Goal: Task Accomplishment & Management: Manage account settings

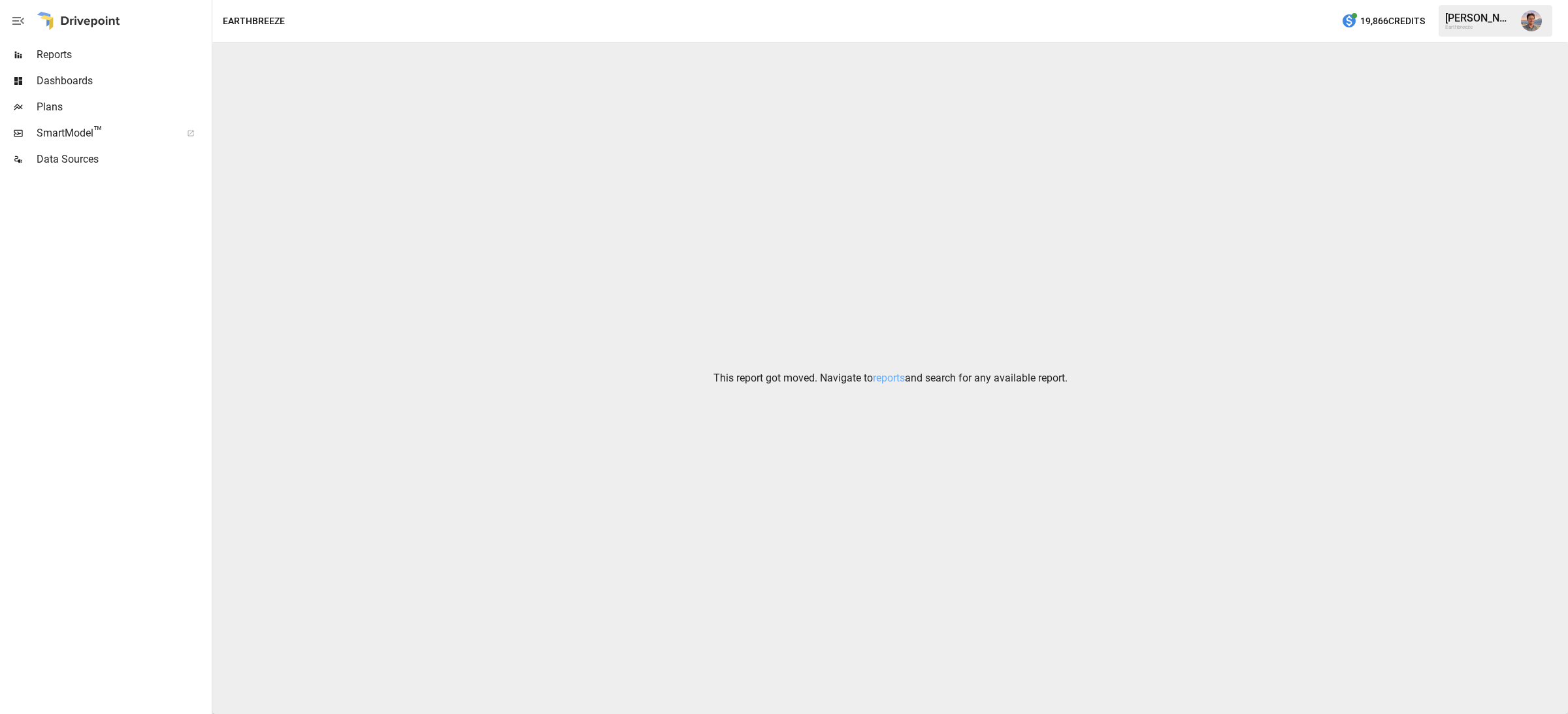
click at [125, 130] on span "SmartModel ™" at bounding box center [104, 133] width 136 height 16
click at [1471, 33] on div "[PERSON_NAME] Earthbreeze" at bounding box center [1495, 21] width 113 height 31
click at [1526, 23] on img "Jordan Benjamin" at bounding box center [1530, 21] width 21 height 21
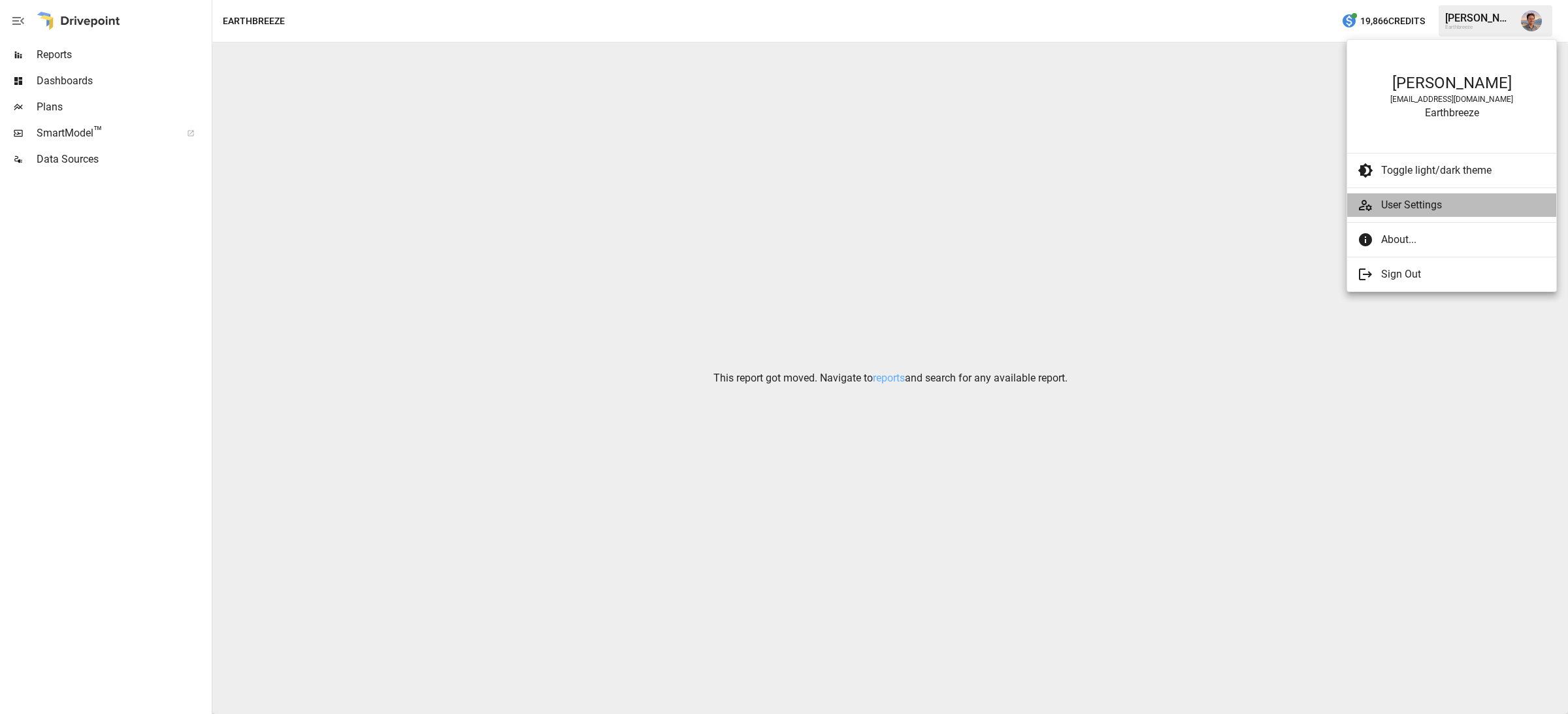
click at [1404, 203] on span "User Settings" at bounding box center [1464, 205] width 164 height 16
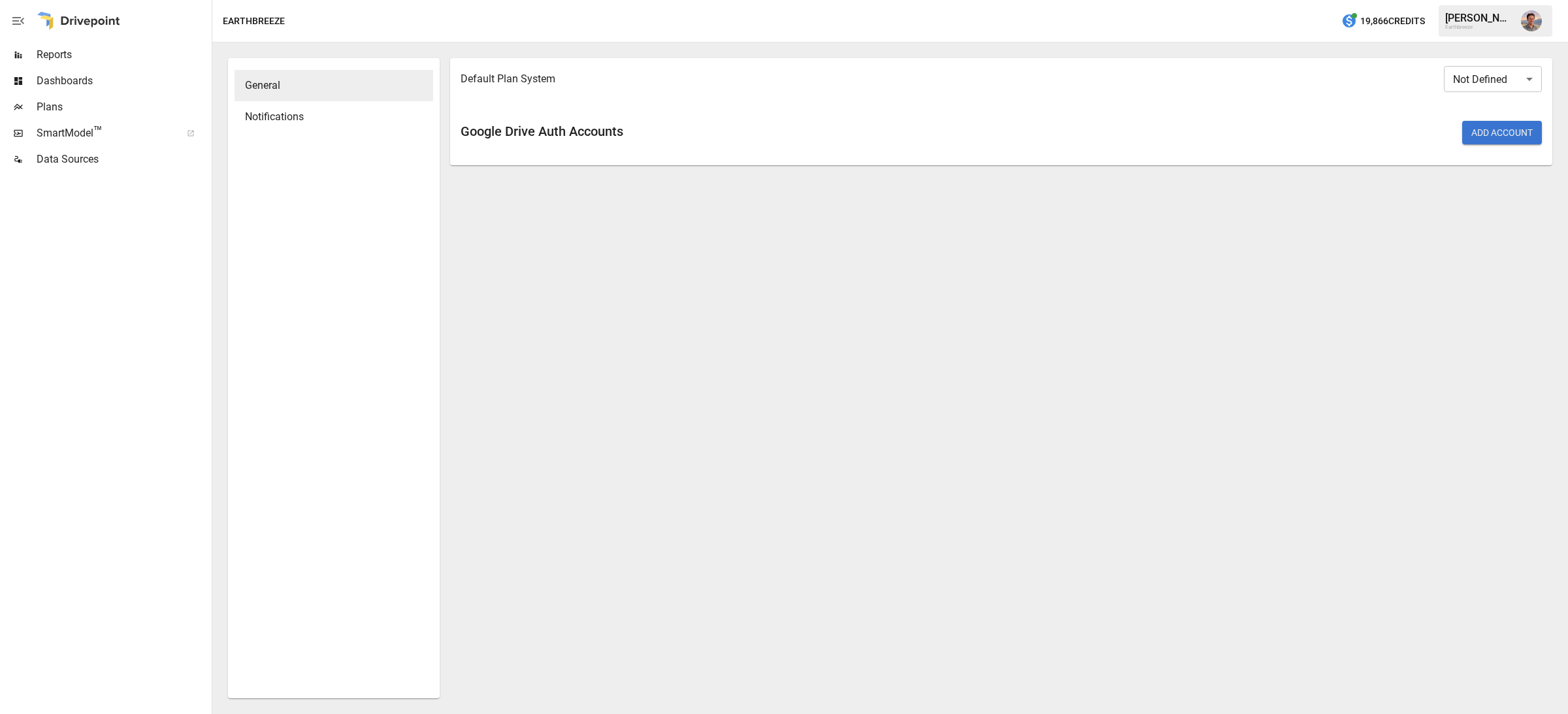
click at [1476, 135] on button "Add Account" at bounding box center [1501, 132] width 79 height 23
click at [345, 101] on div "Notifications" at bounding box center [334, 116] width 198 height 31
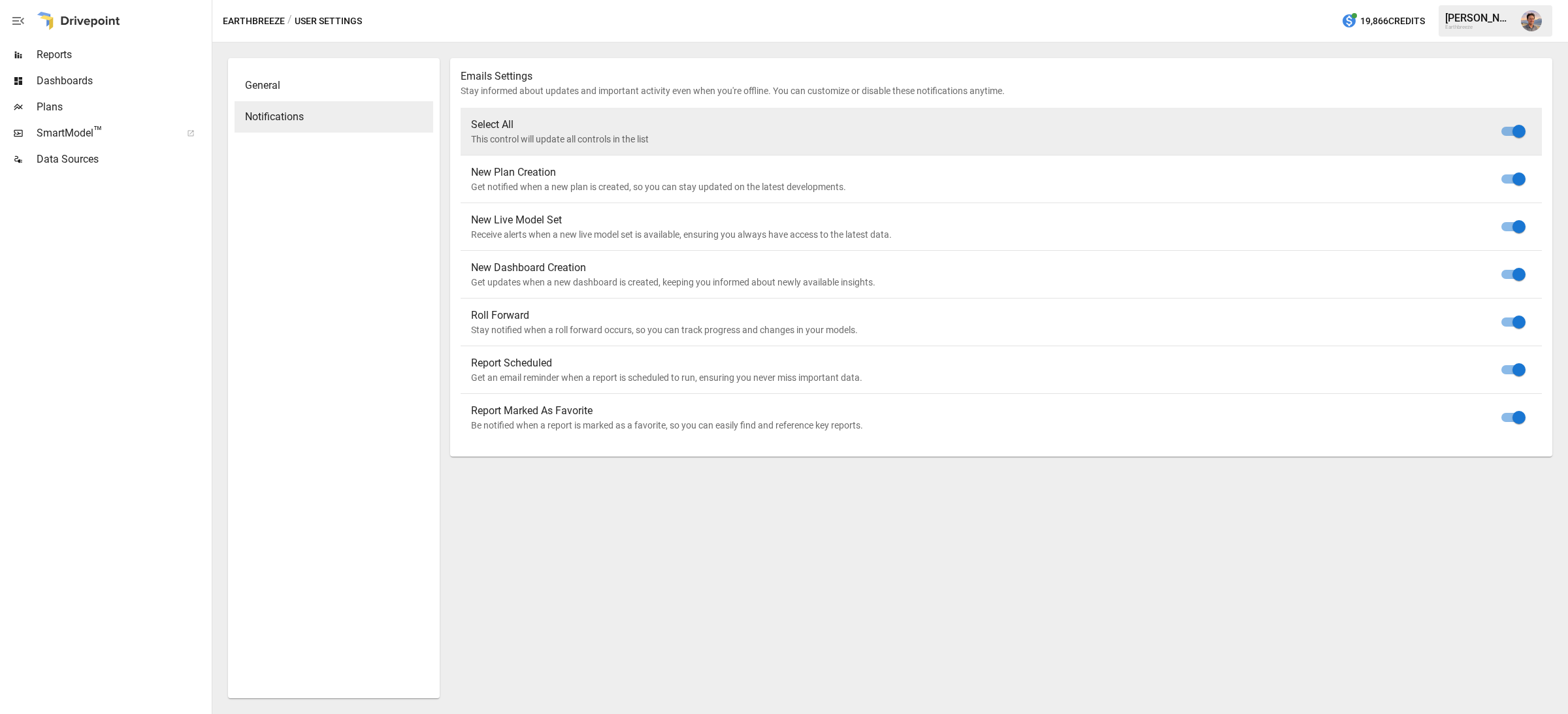
click at [329, 81] on span "General" at bounding box center [333, 86] width 178 height 16
